Goal: Information Seeking & Learning: Learn about a topic

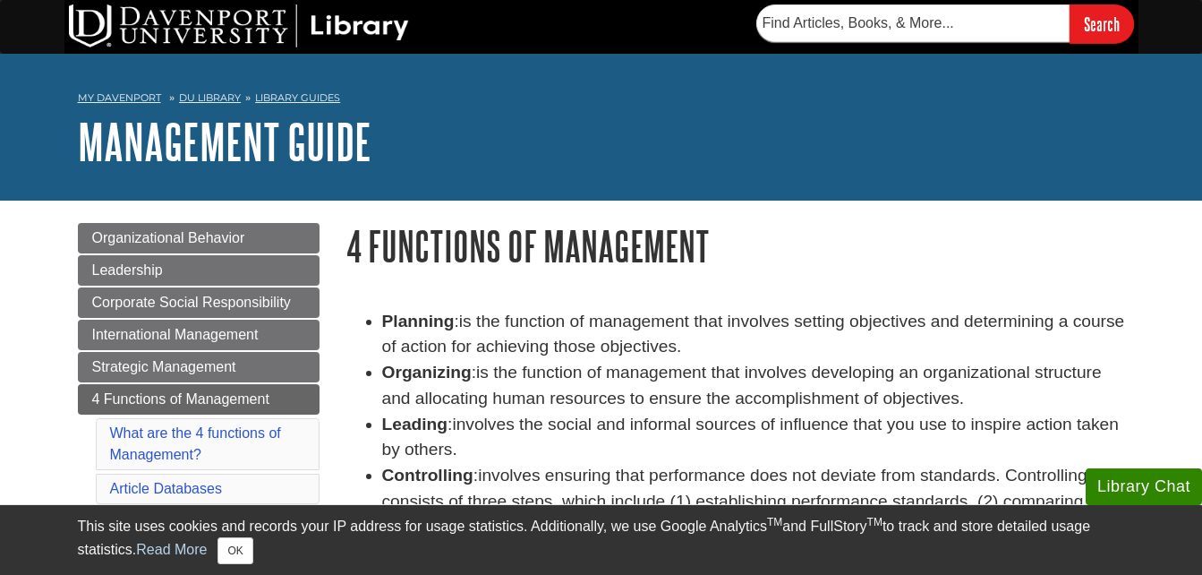
drag, startPoint x: 327, startPoint y: 544, endPoint x: 457, endPoint y: 432, distance: 172.1
click at [401, 519] on div "This site uses cookies and records your IP address for usage statistics. Additi…" at bounding box center [601, 540] width 1047 height 48
